Goal: Transaction & Acquisition: Purchase product/service

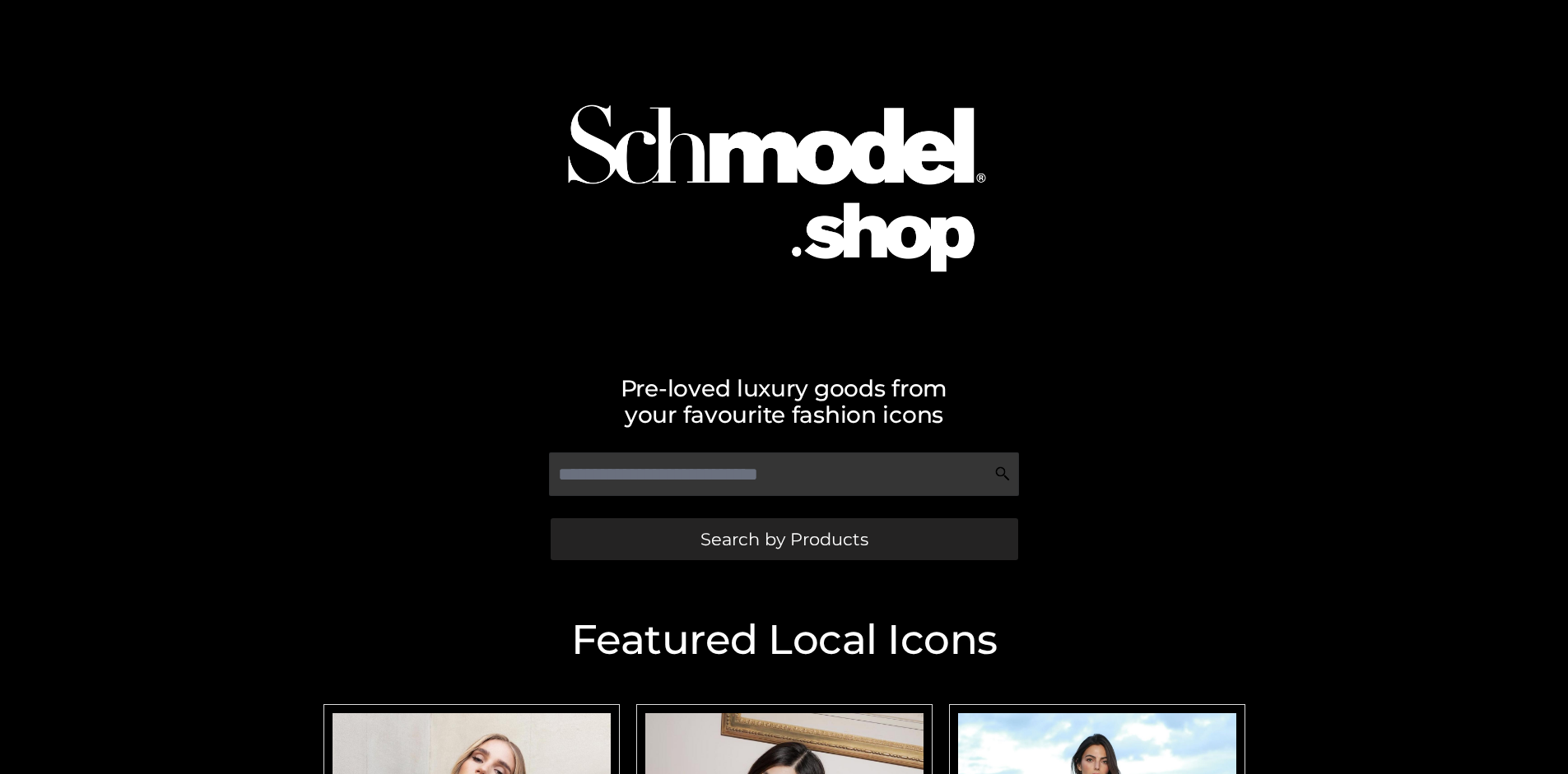
click at [784, 539] on span "Search by Products" at bounding box center [784, 540] width 168 height 17
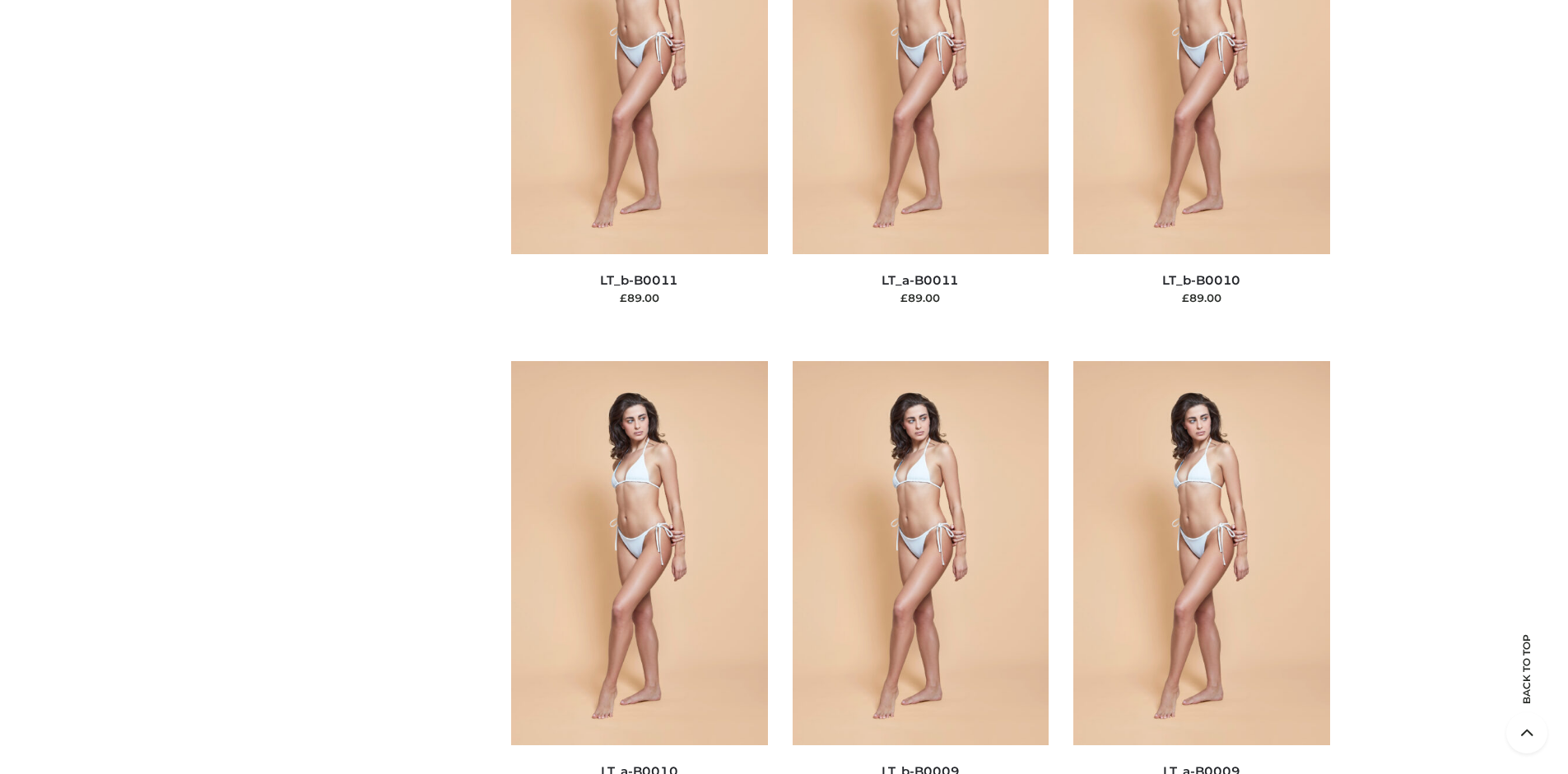
scroll to position [142, 0]
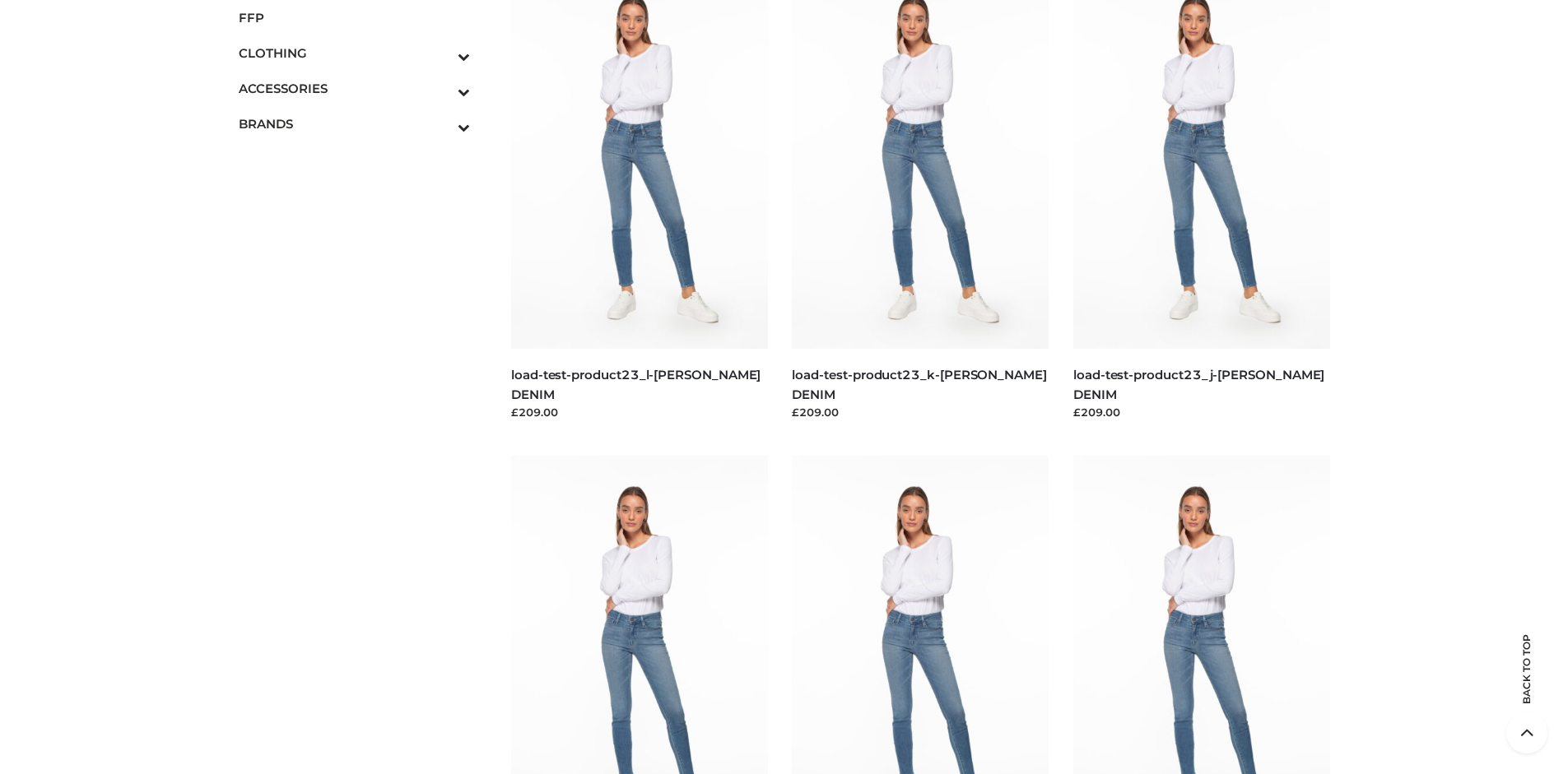
click at [354, 17] on span "FFP" at bounding box center [355, 17] width 232 height 19
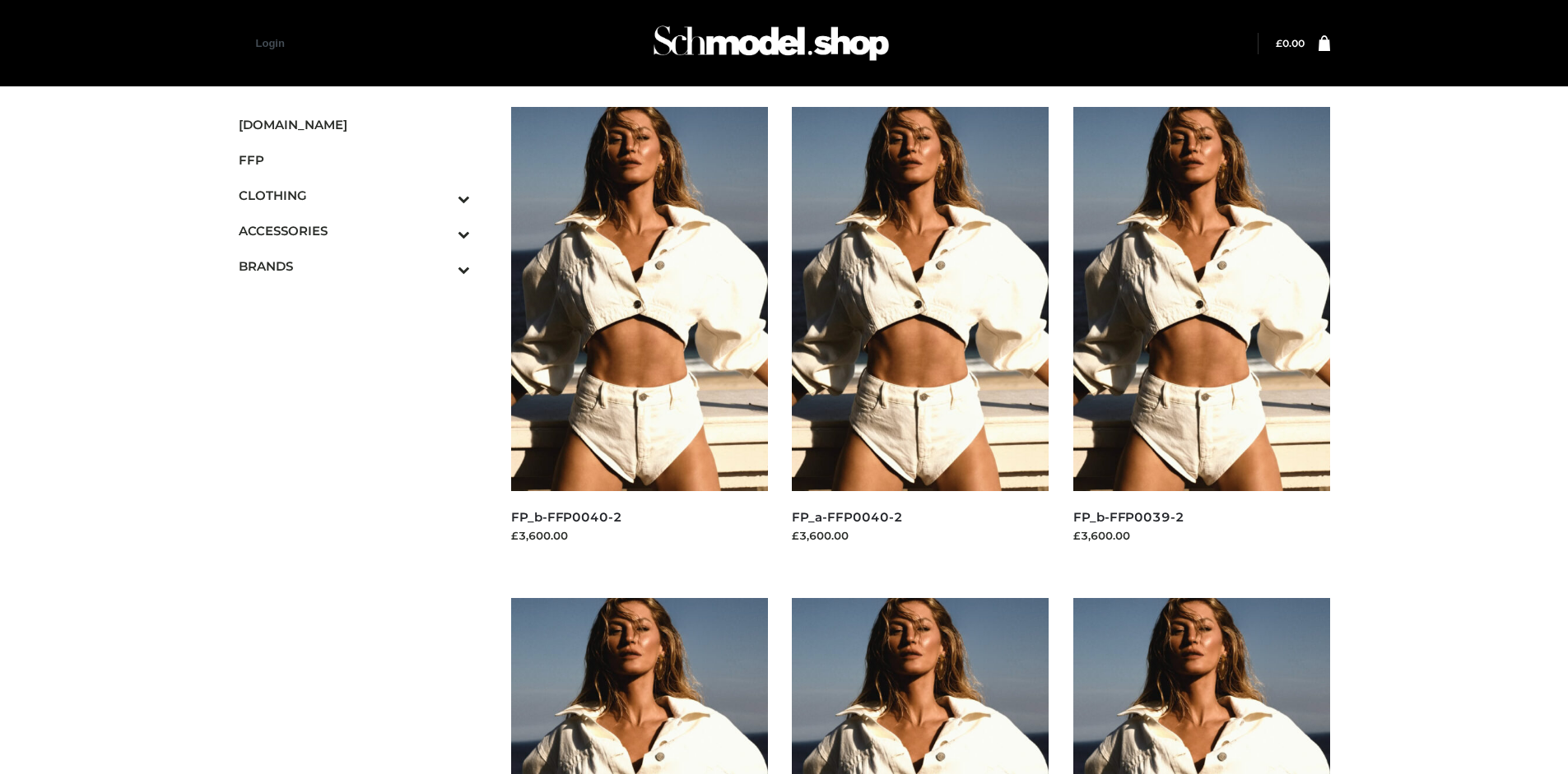
scroll to position [774, 0]
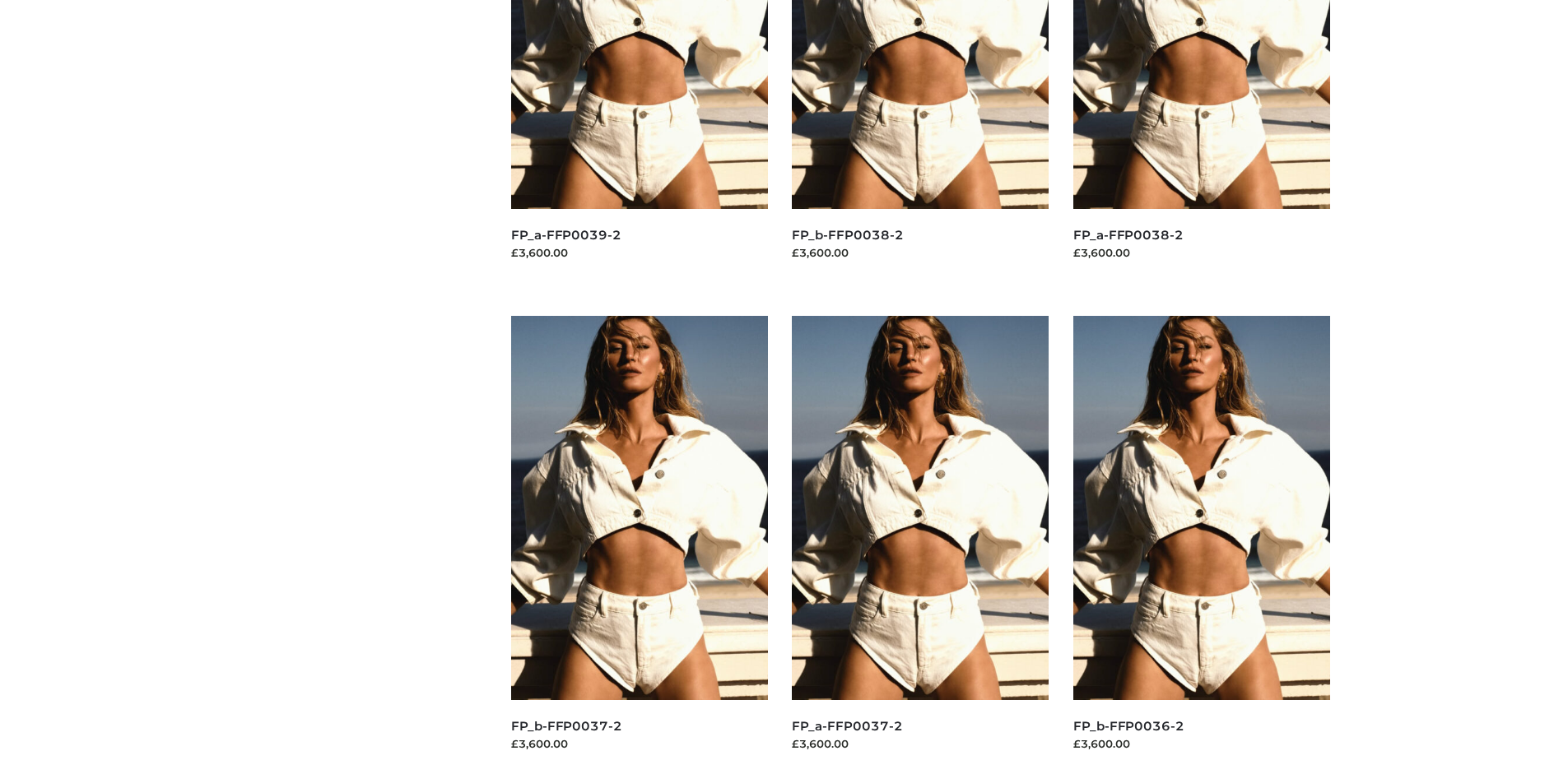
click at [1200, 545] on img at bounding box center [1201, 508] width 257 height 384
click at [920, 545] on img at bounding box center [920, 508] width 257 height 384
click at [1200, 545] on img at bounding box center [1201, 508] width 257 height 384
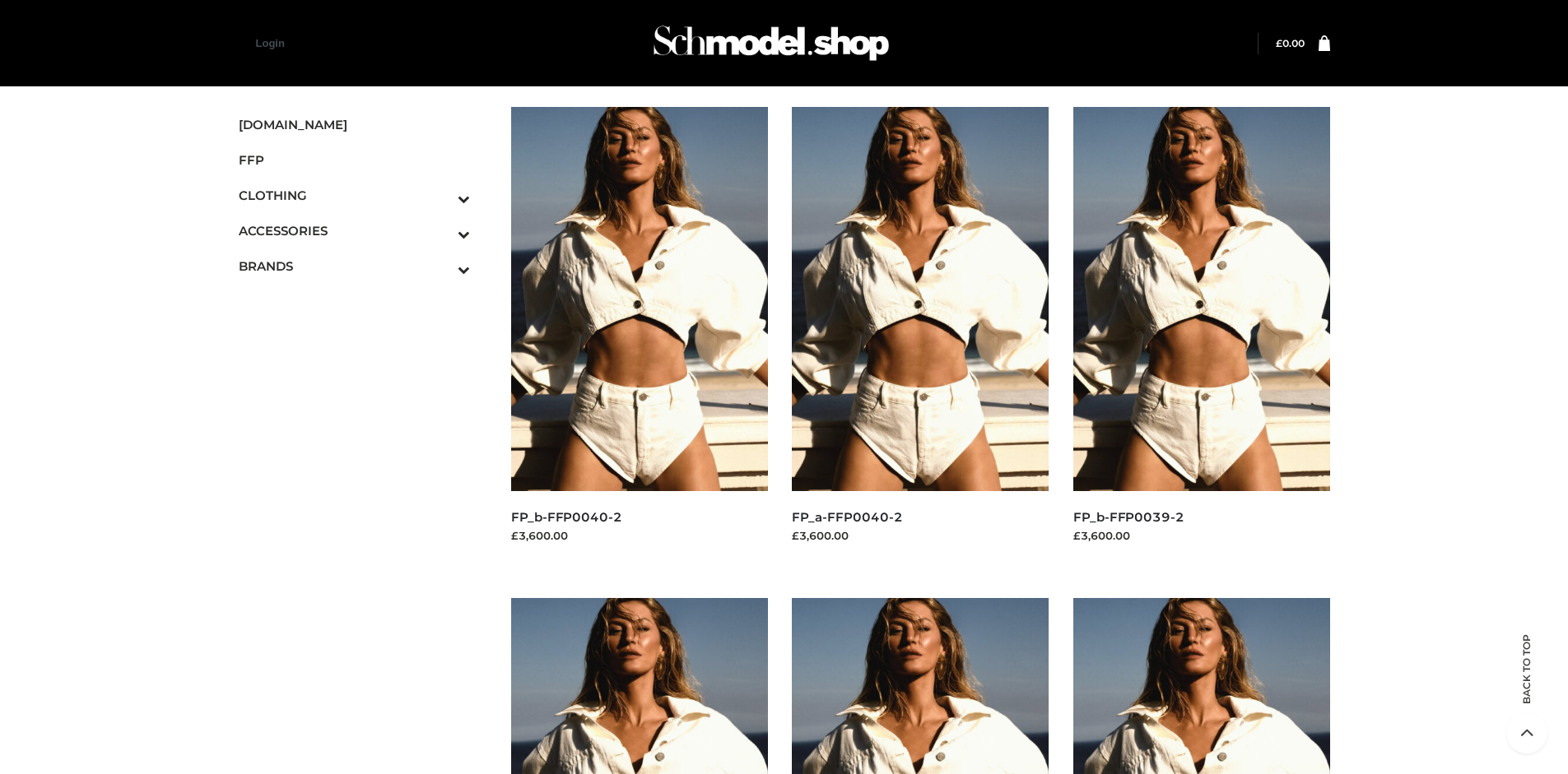
click at [639, 336] on img at bounding box center [639, 299] width 257 height 384
click at [441, 266] on icon "Toggle Submenu" at bounding box center [377, 269] width 184 height 19
click at [362, 336] on span "PARKERSMITH" at bounding box center [363, 337] width 215 height 19
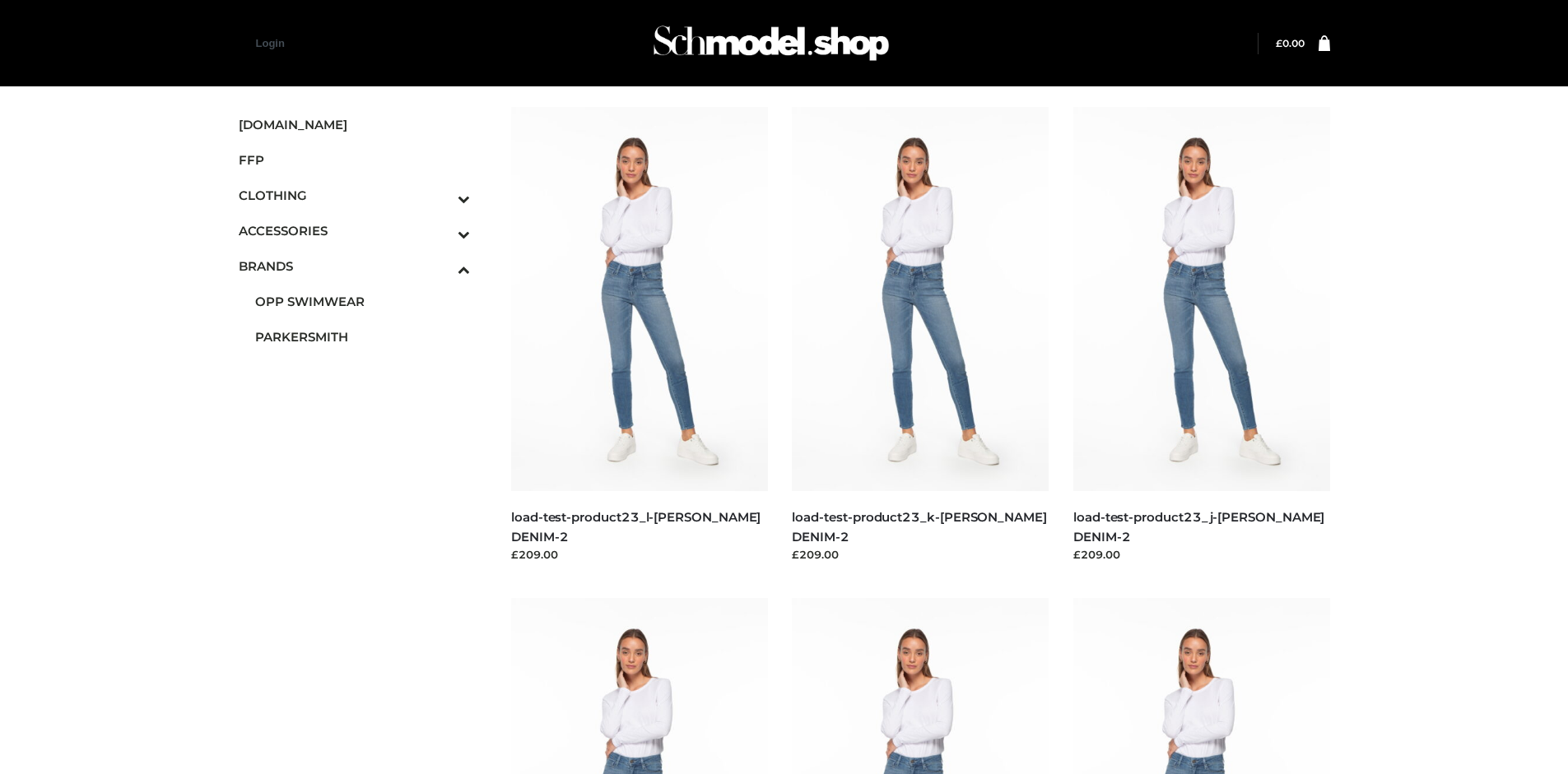
click at [1200, 336] on img at bounding box center [1201, 299] width 257 height 384
click at [920, 336] on img at bounding box center [920, 299] width 257 height 384
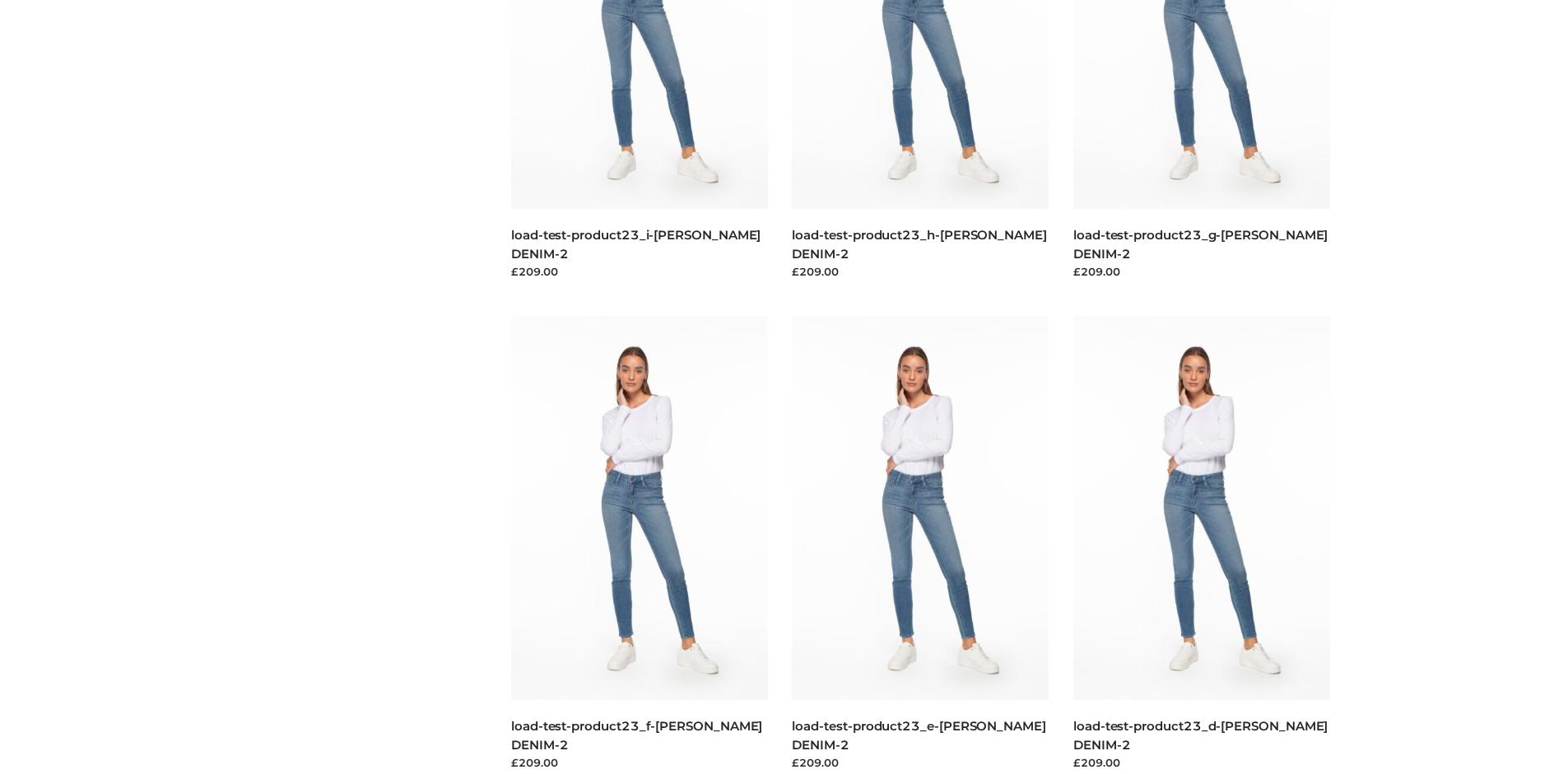
click at [639, 545] on img at bounding box center [639, 508] width 257 height 384
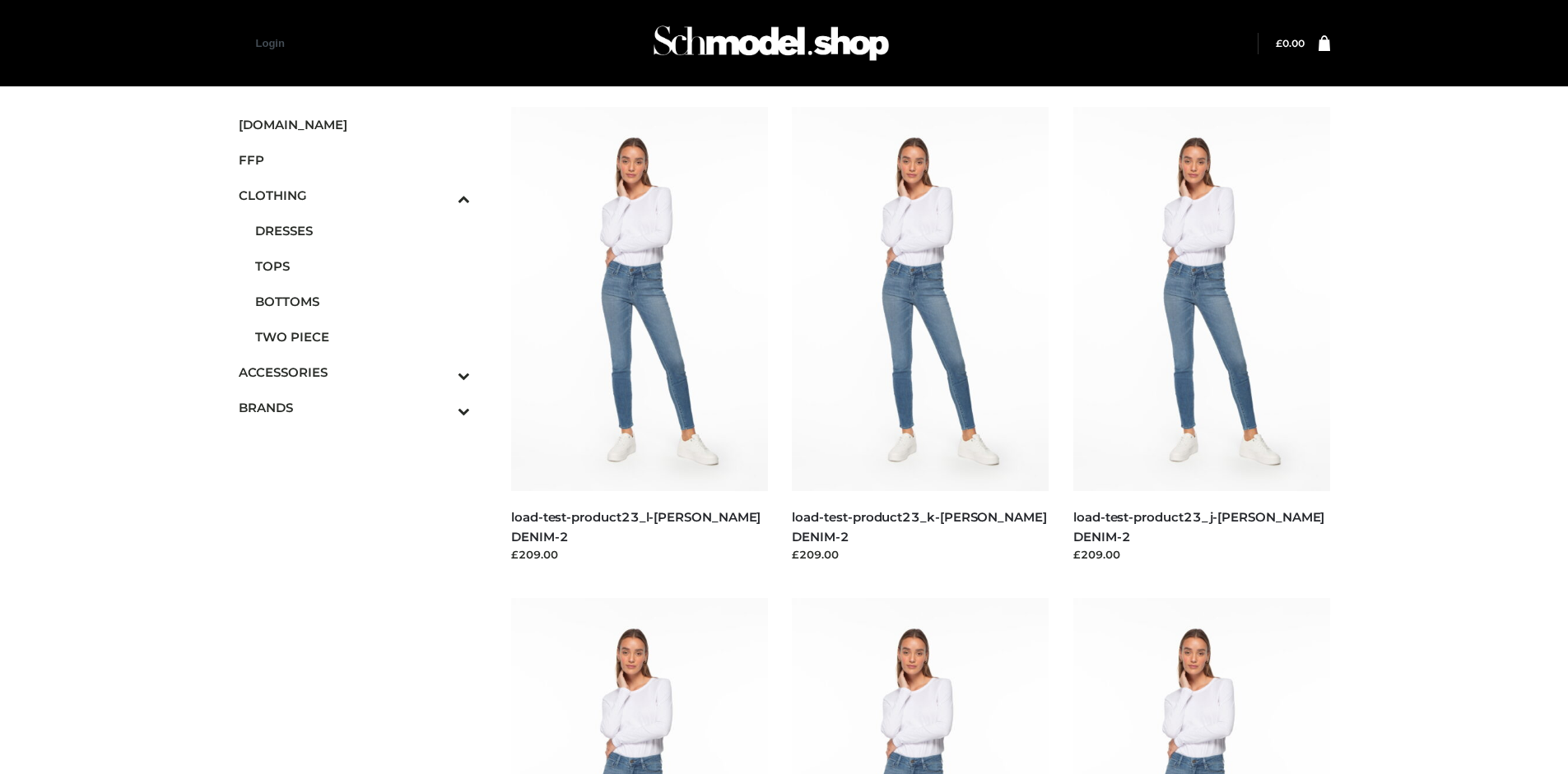
click at [362, 266] on span "TOPS" at bounding box center [363, 267] width 215 height 19
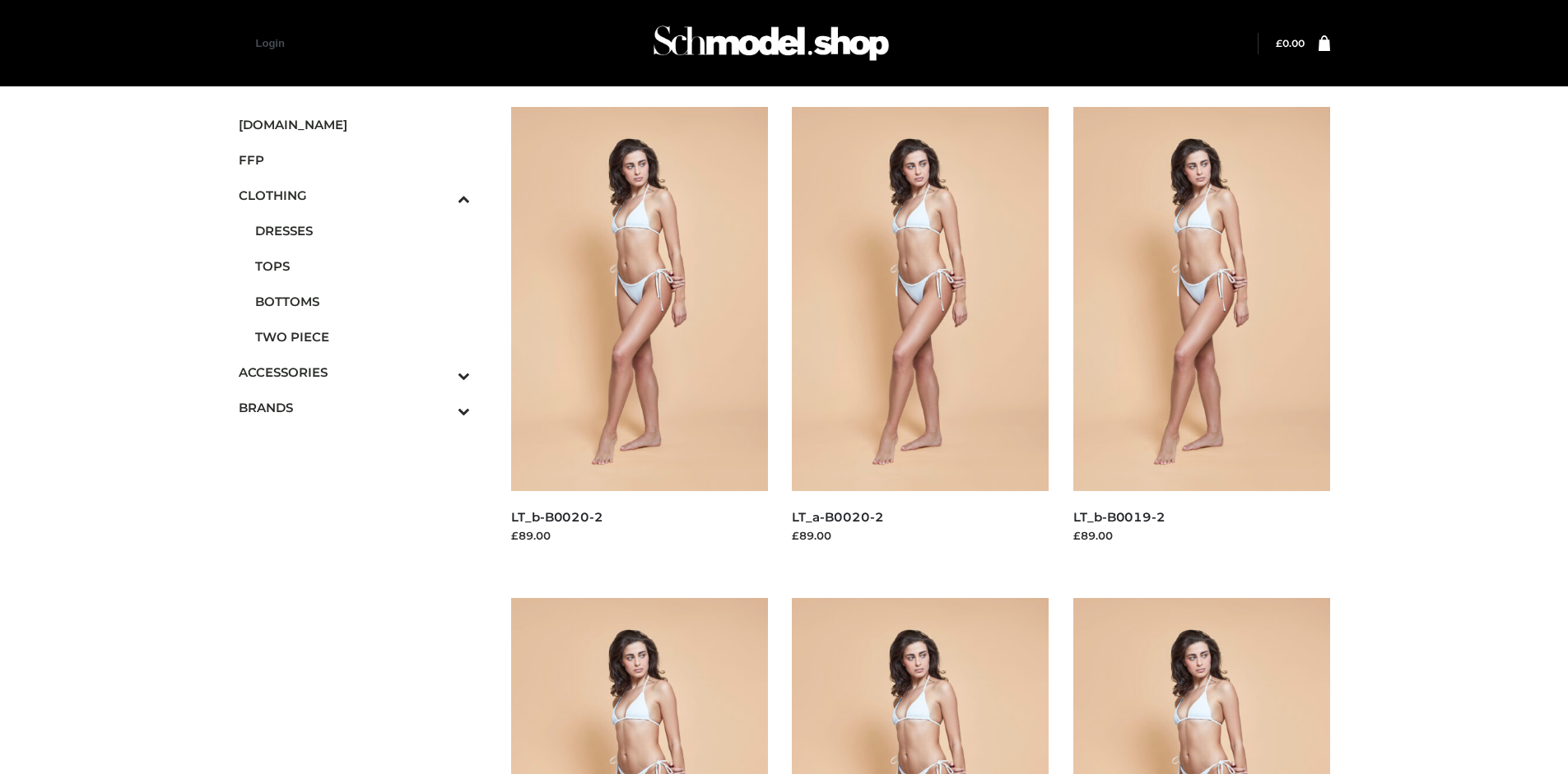
scroll to position [774, 0]
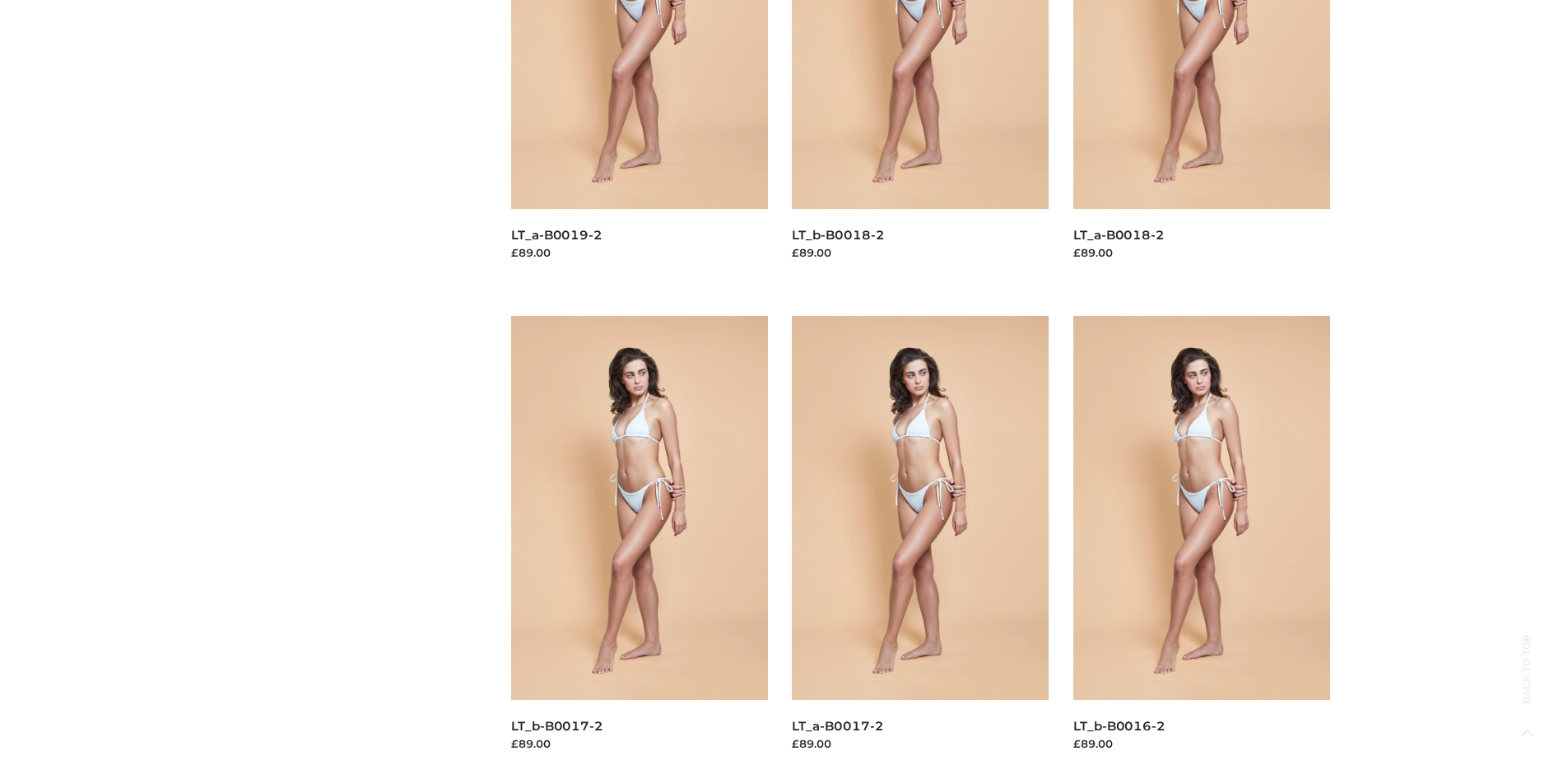
click at [639, 545] on img at bounding box center [639, 508] width 257 height 384
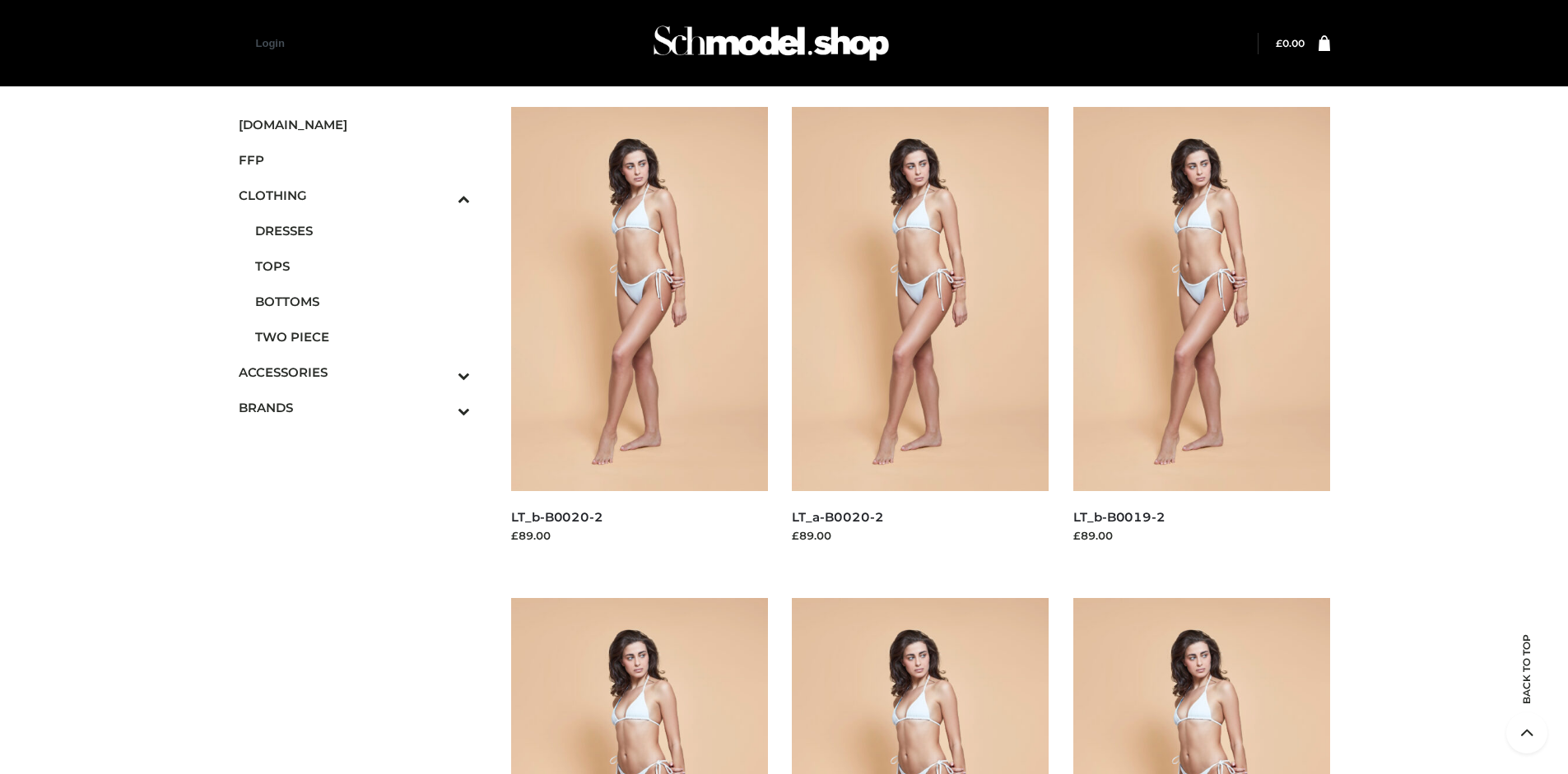
click at [441, 372] on icon "Toggle Submenu" at bounding box center [377, 376] width 184 height 19
click at [362, 302] on span "JEWELRY" at bounding box center [363, 302] width 215 height 19
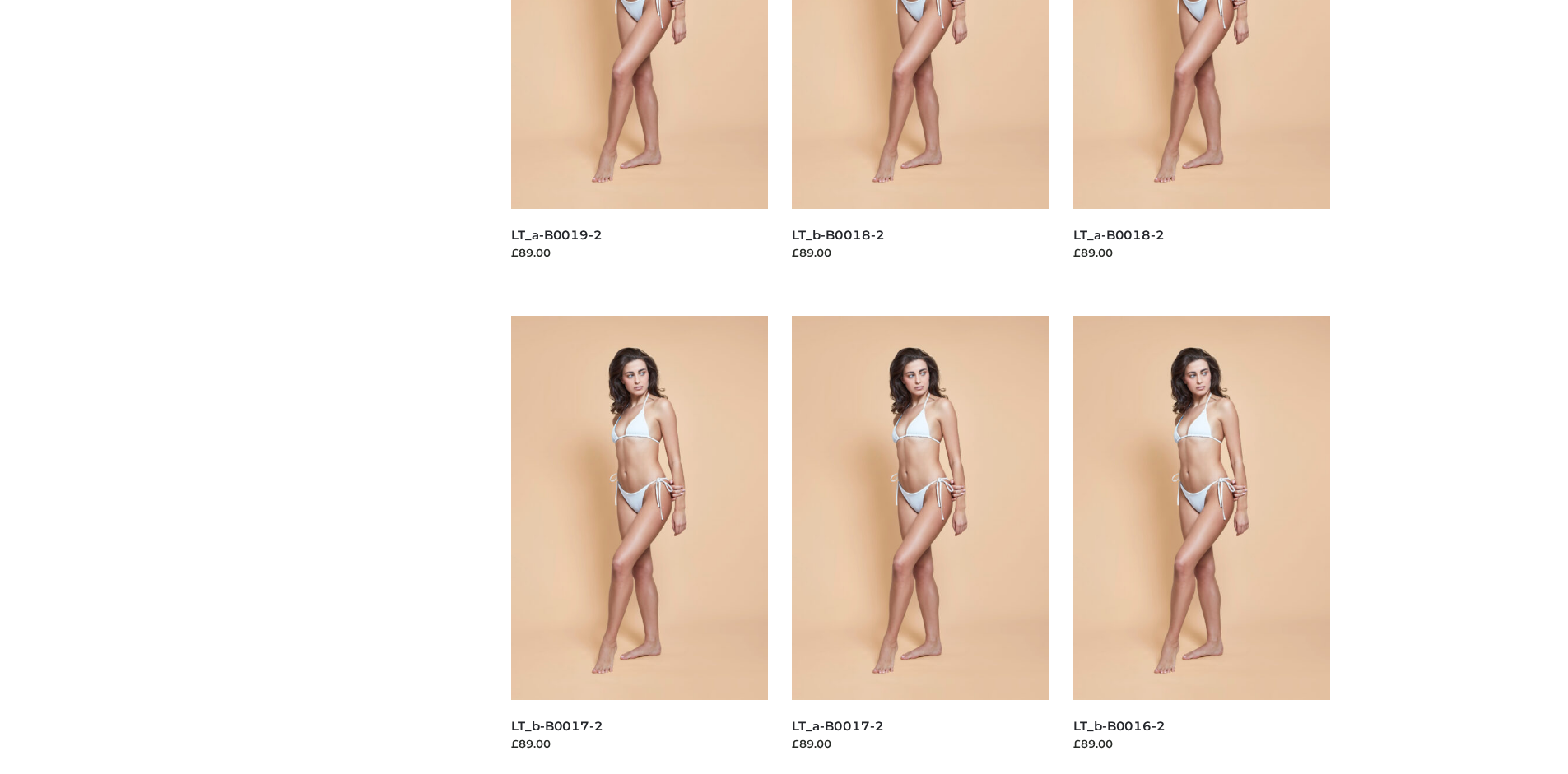
click at [920, 545] on img at bounding box center [920, 508] width 257 height 384
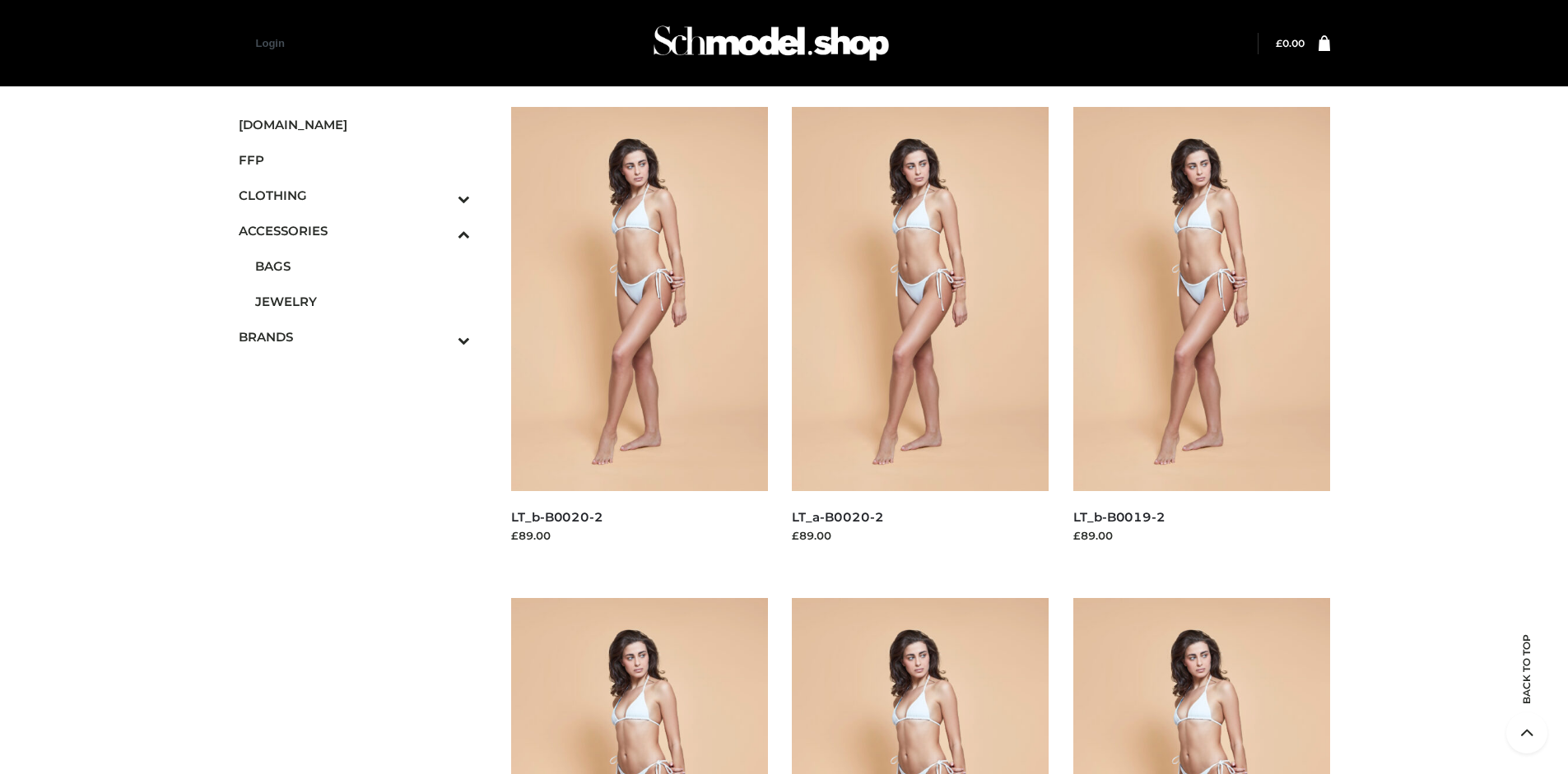
click at [1200, 336] on img at bounding box center [1201, 299] width 257 height 384
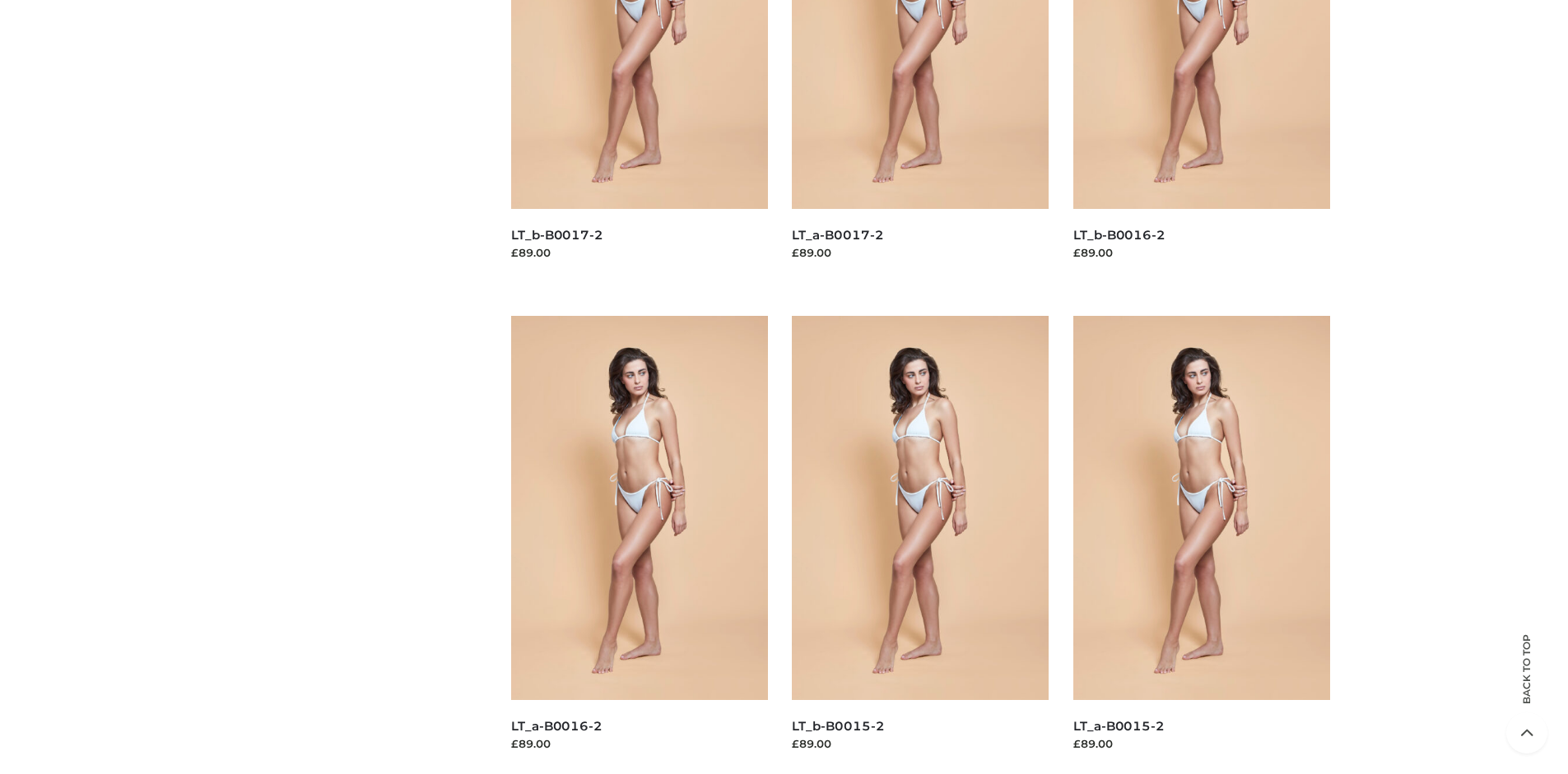
click at [639, 545] on img at bounding box center [639, 508] width 257 height 384
